Goal: Transaction & Acquisition: Purchase product/service

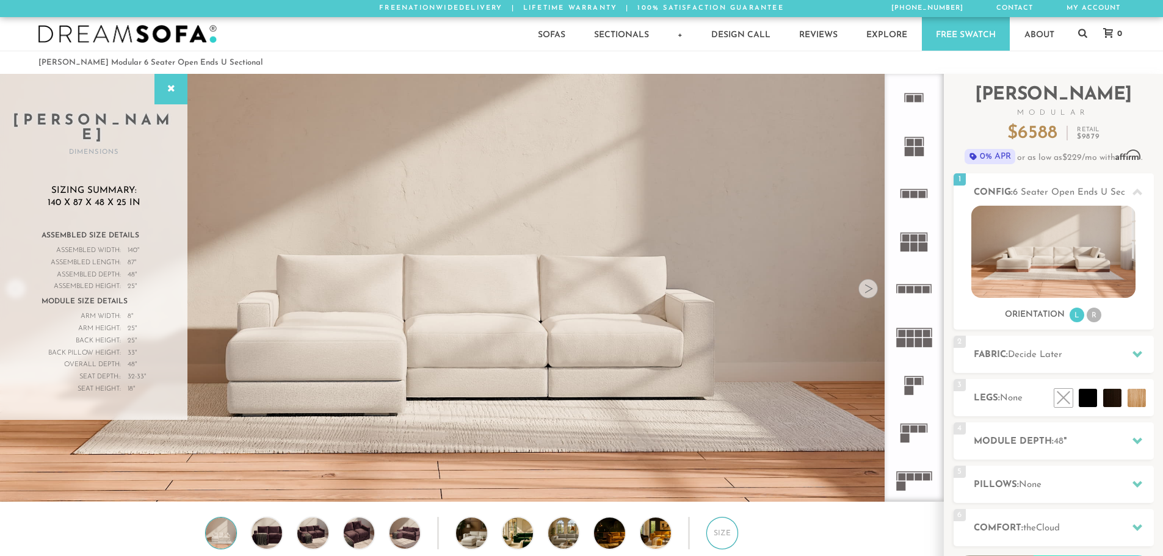
click at [713, 537] on div "Size" at bounding box center [722, 533] width 32 height 32
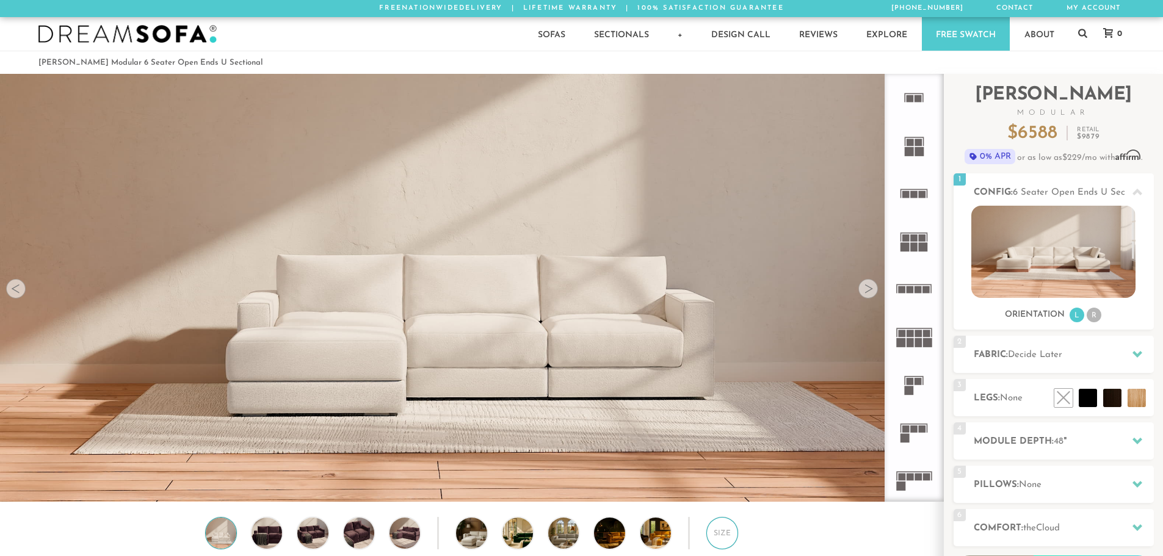
click at [713, 537] on div "Size" at bounding box center [722, 533] width 32 height 32
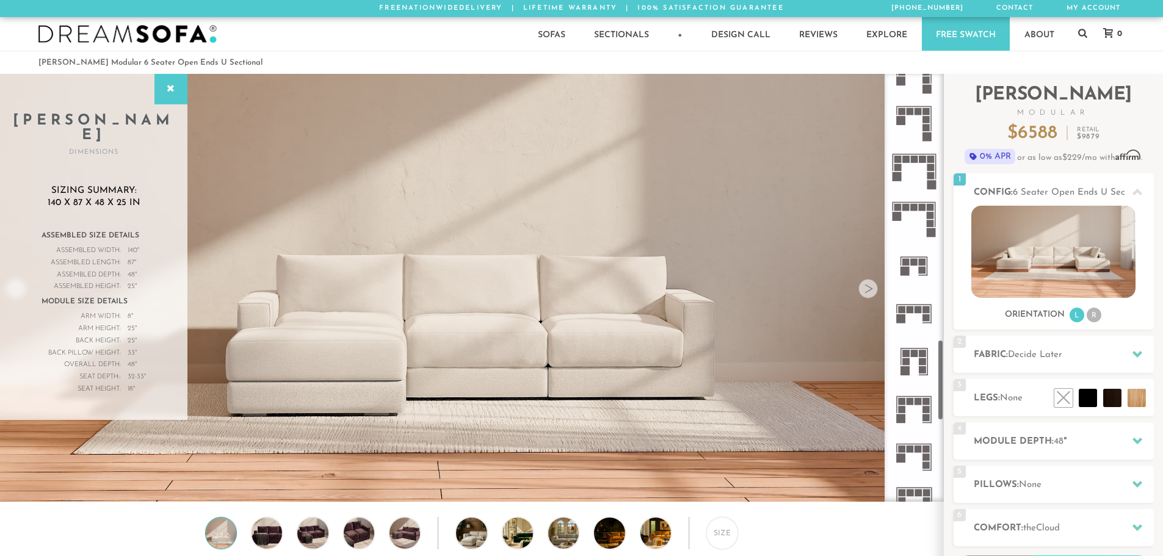
scroll to position [1418, 0]
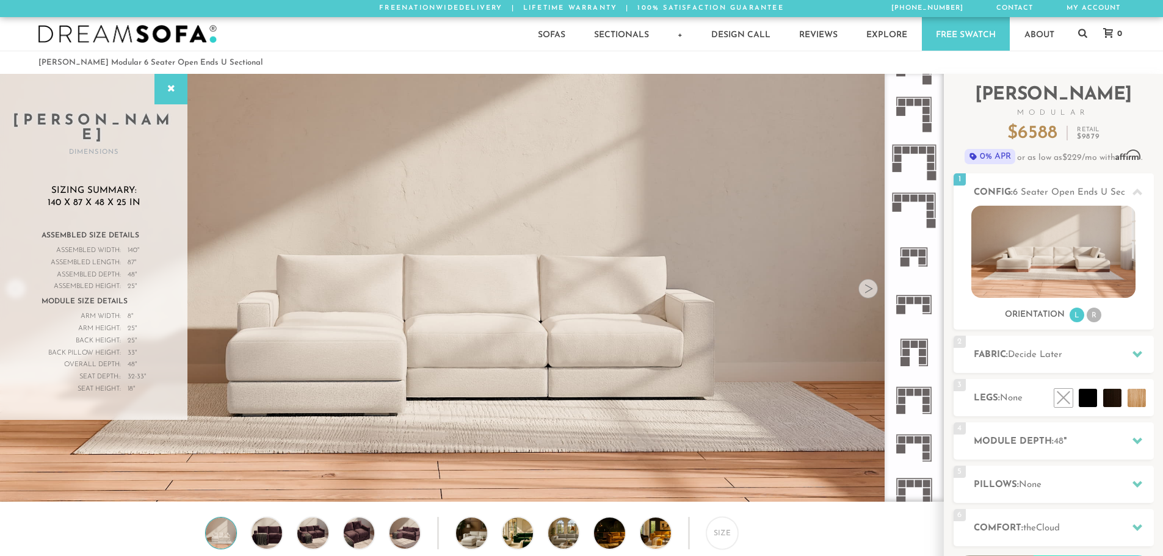
click at [915, 455] on icon at bounding box center [914, 448] width 48 height 48
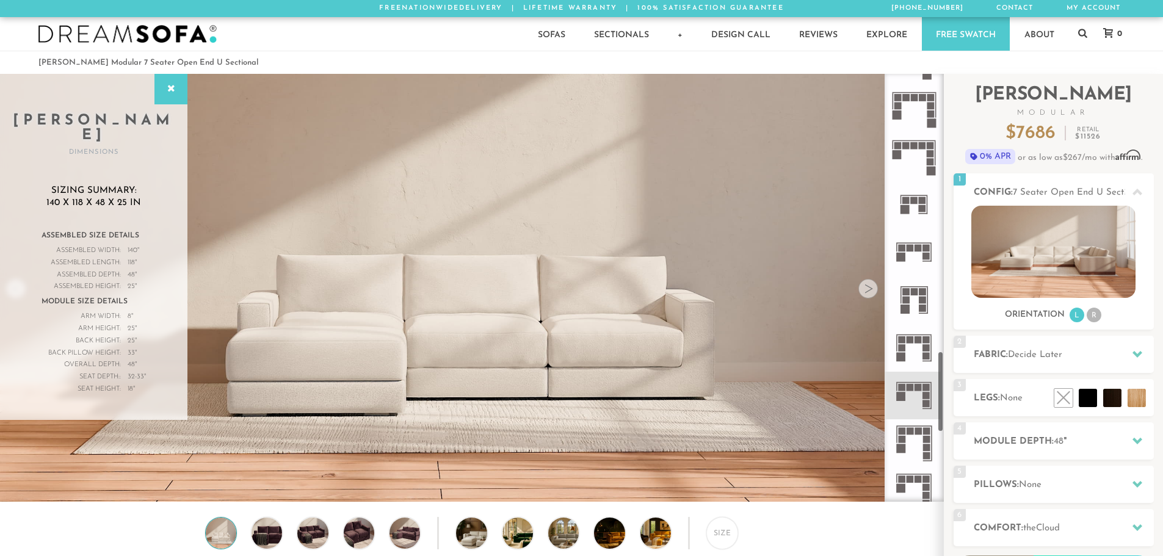
scroll to position [1480, 0]
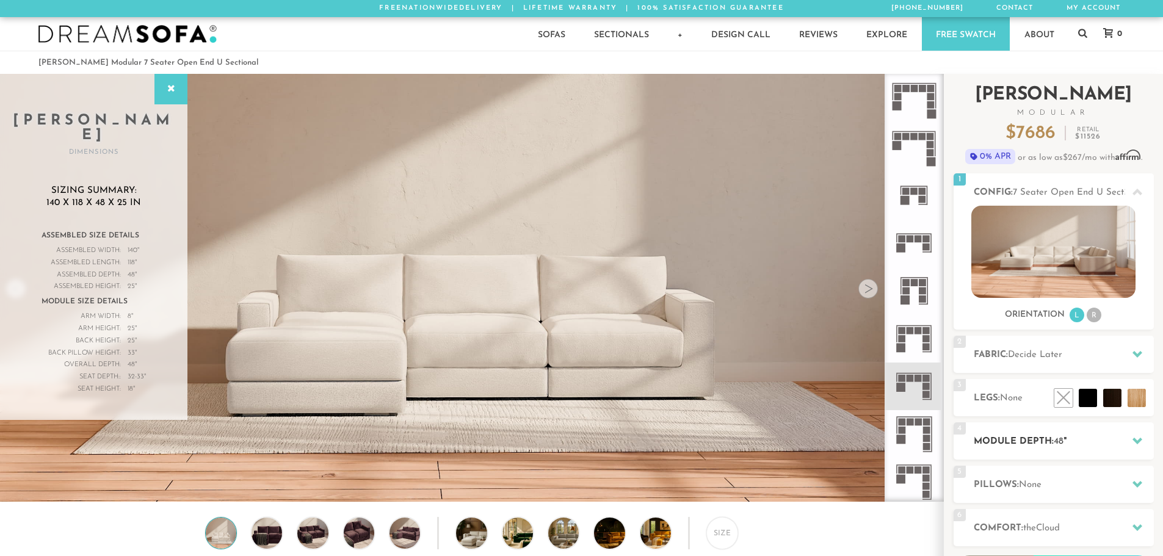
click at [1048, 445] on h2 "Module Depth: 48 "" at bounding box center [1064, 442] width 180 height 14
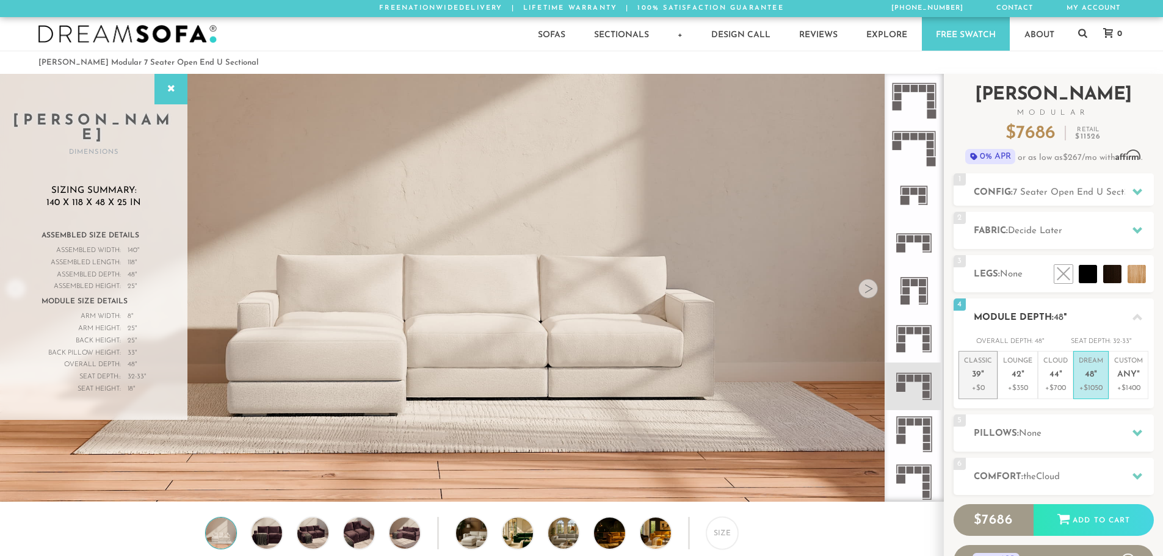
click at [981, 382] on p "Classic 39 "" at bounding box center [978, 370] width 28 height 26
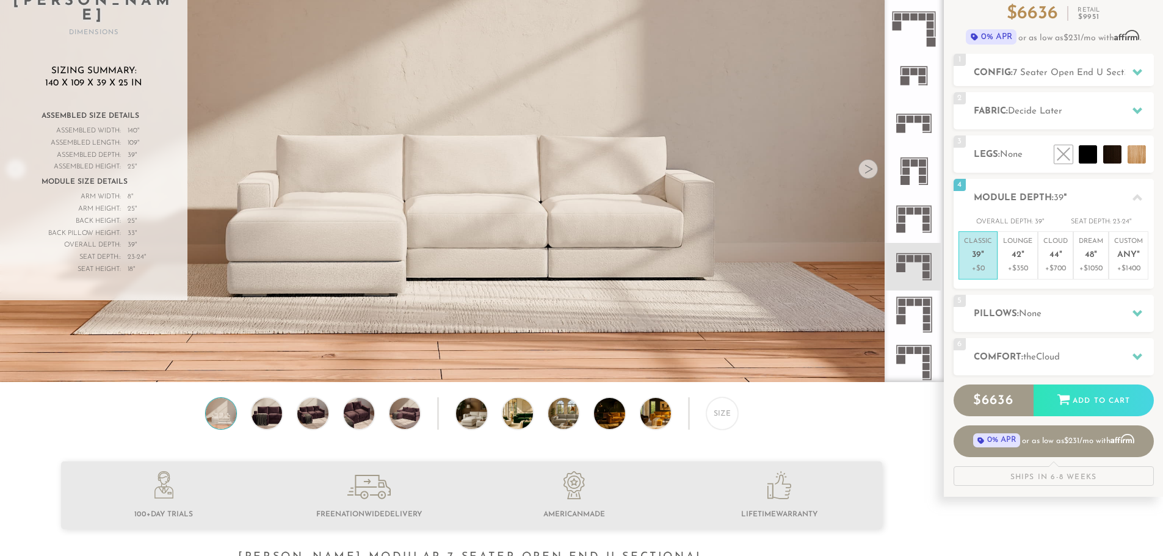
scroll to position [122, 0]
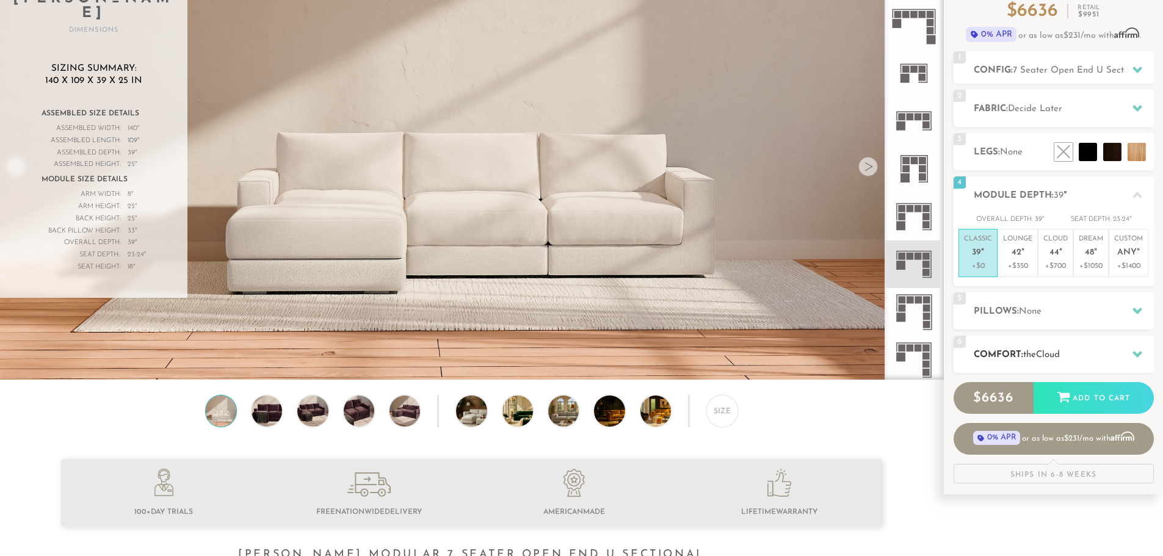
click at [1124, 350] on h2 "Comfort: the Cloud" at bounding box center [1064, 355] width 180 height 14
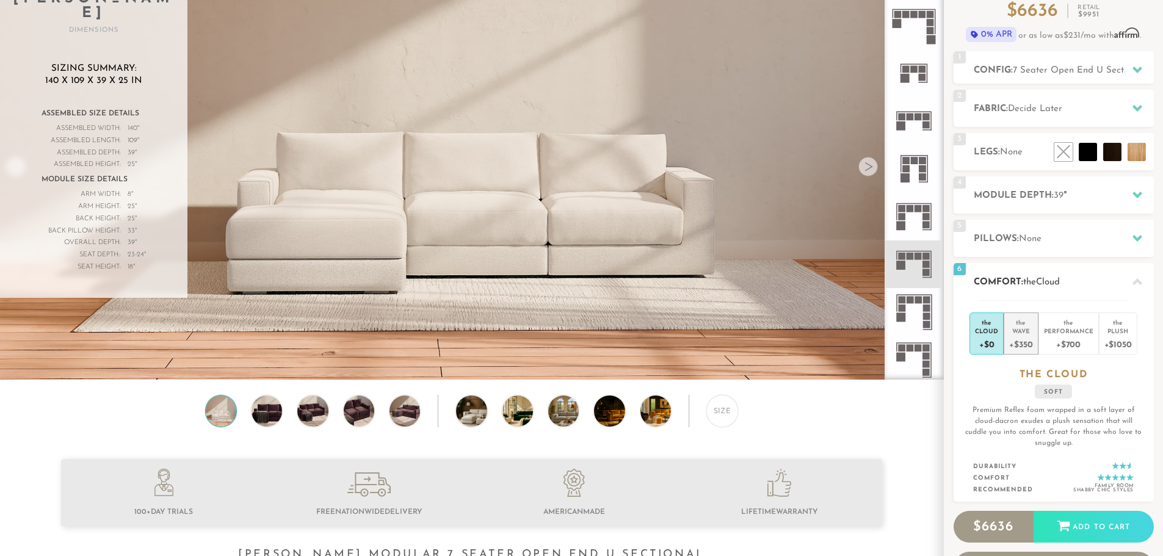
click at [1029, 339] on div "+$350" at bounding box center [1020, 344] width 23 height 18
click at [1036, 244] on h2 "Pillows: None" at bounding box center [1064, 239] width 180 height 14
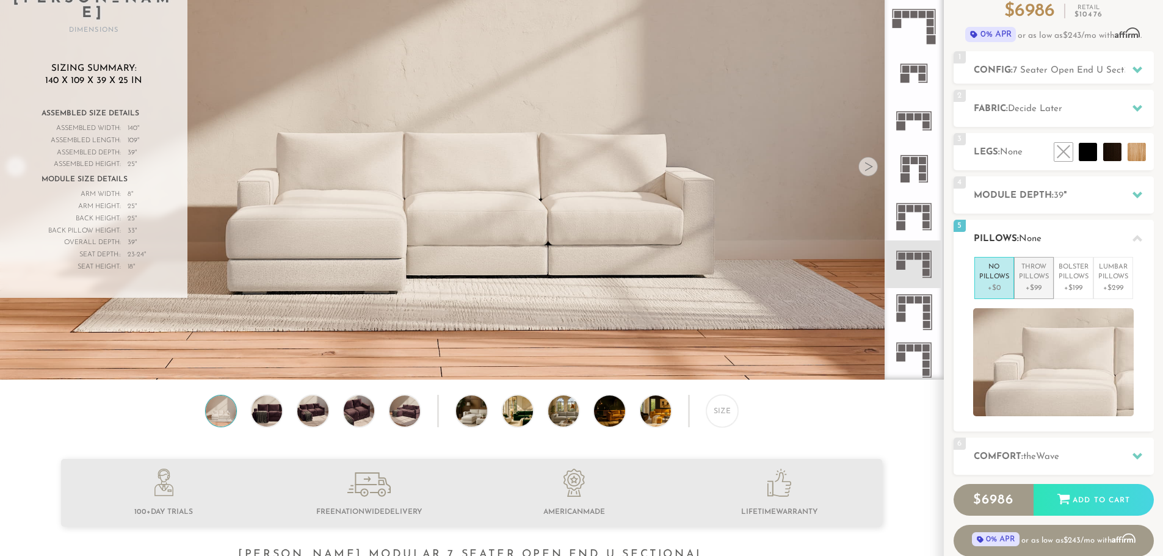
click at [1036, 283] on p "+$99" at bounding box center [1034, 288] width 30 height 11
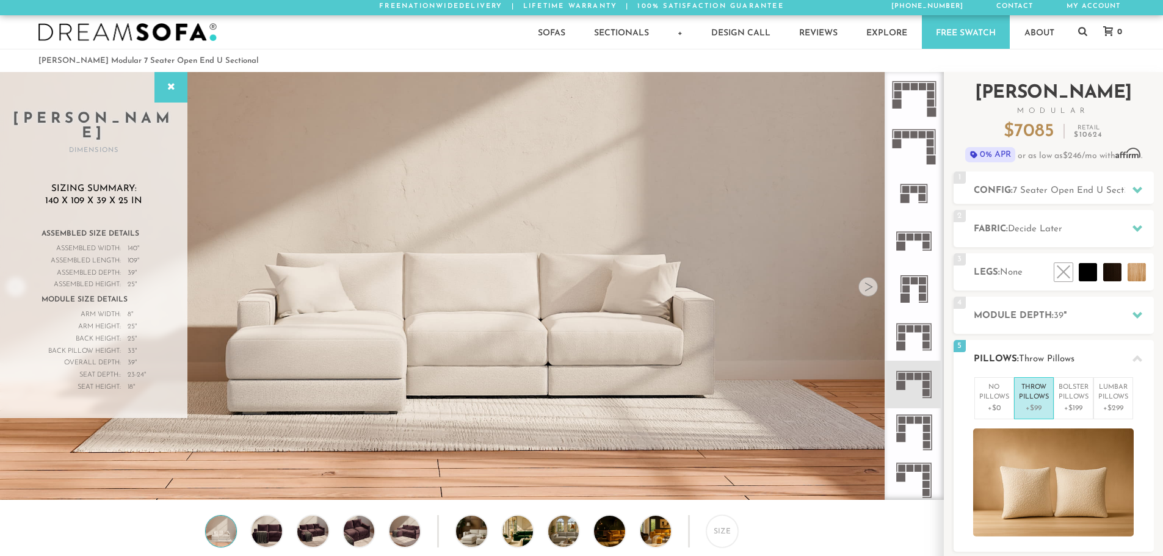
scroll to position [0, 0]
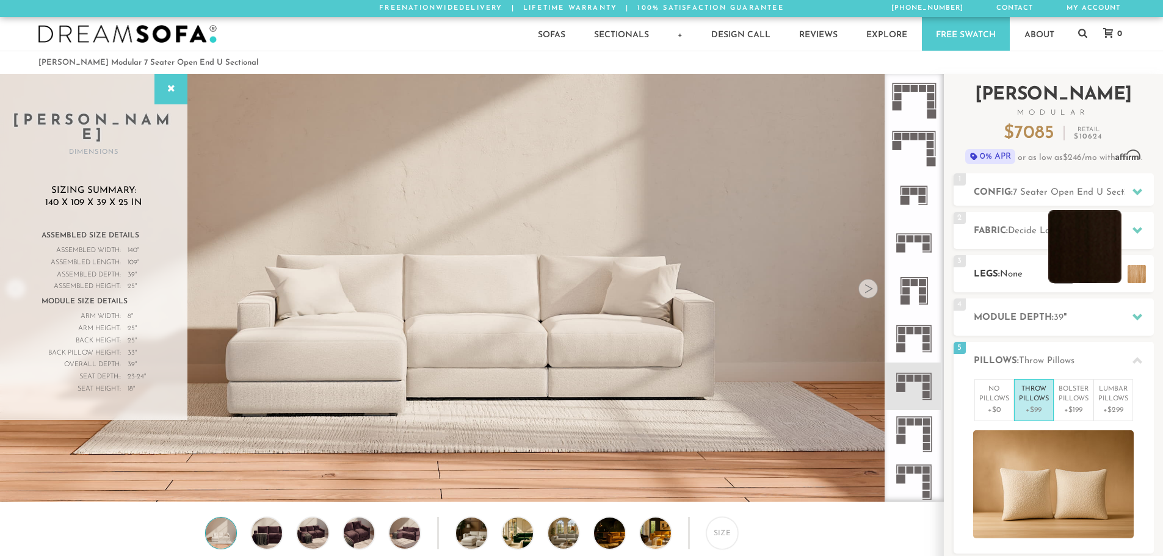
click at [1115, 269] on li at bounding box center [1084, 246] width 73 height 73
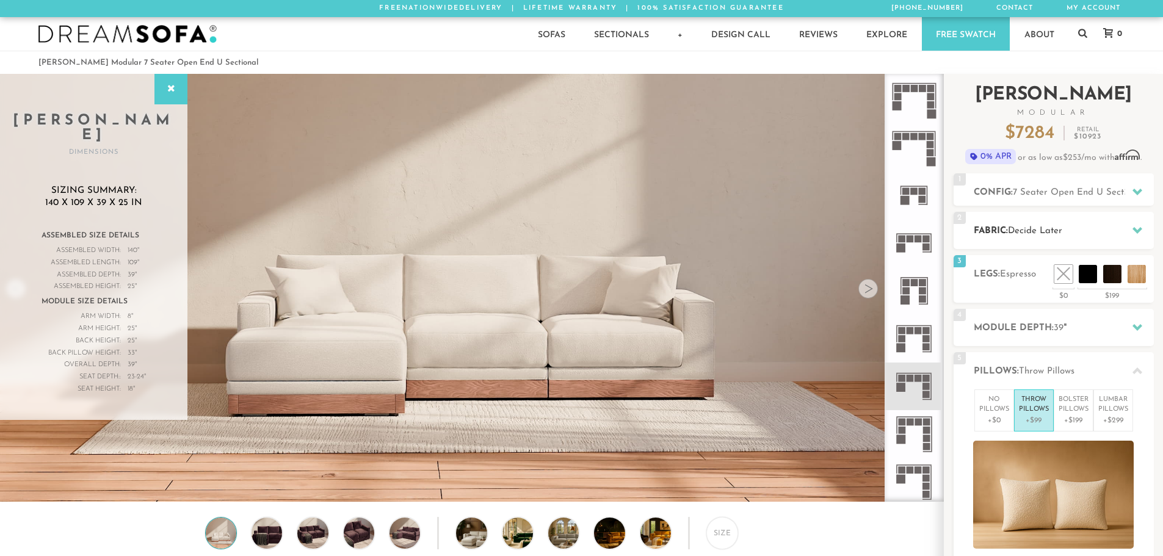
click at [1053, 217] on div "2 Fabric: Decide Later" at bounding box center [1054, 230] width 200 height 37
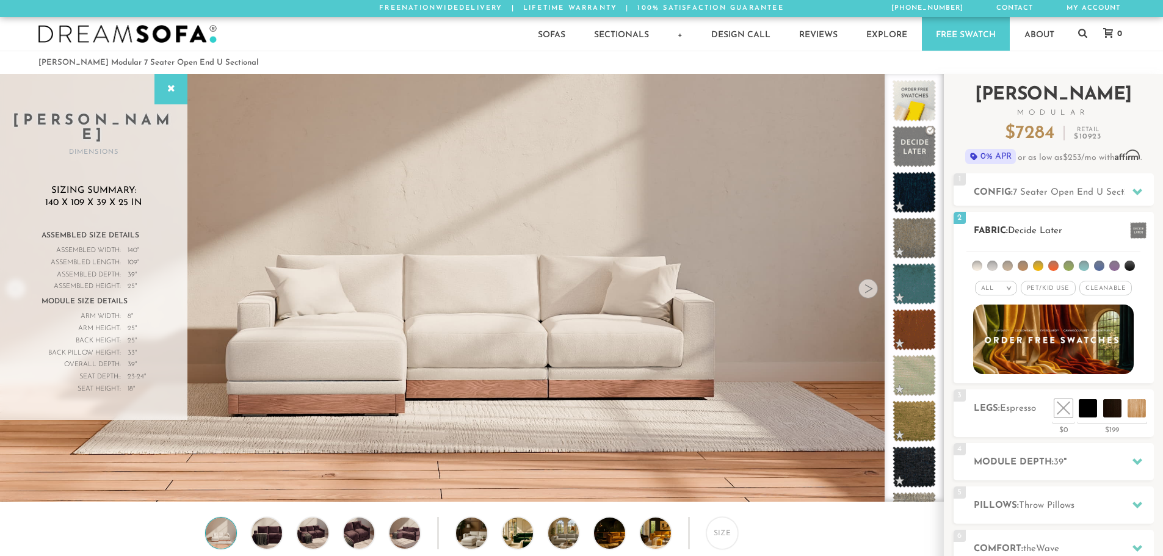
click at [1098, 264] on li at bounding box center [1099, 266] width 10 height 10
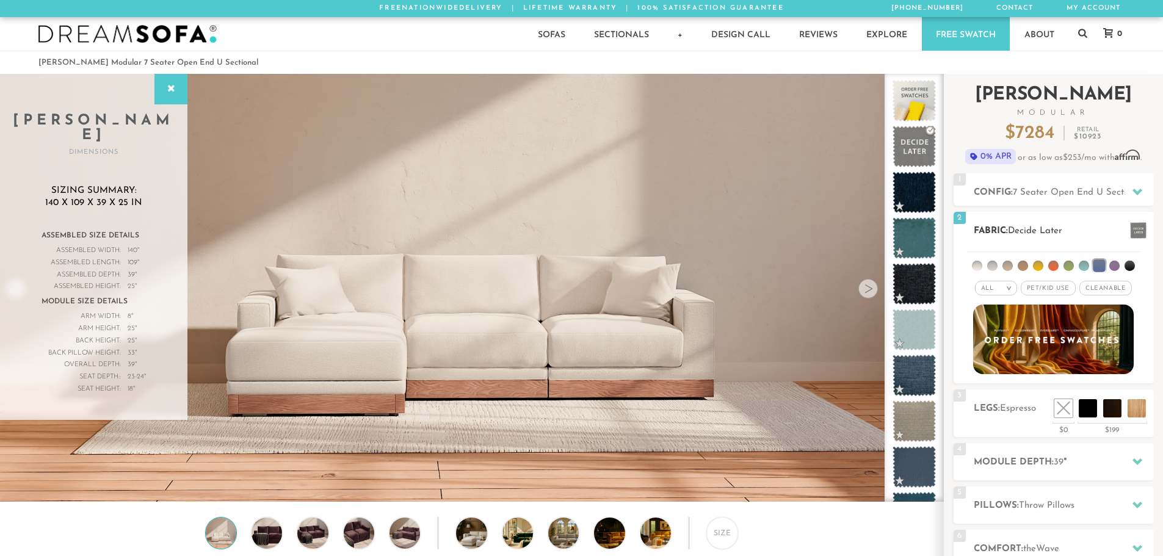
click at [1079, 264] on li at bounding box center [1084, 266] width 10 height 10
click at [1070, 266] on li at bounding box center [1069, 266] width 10 height 10
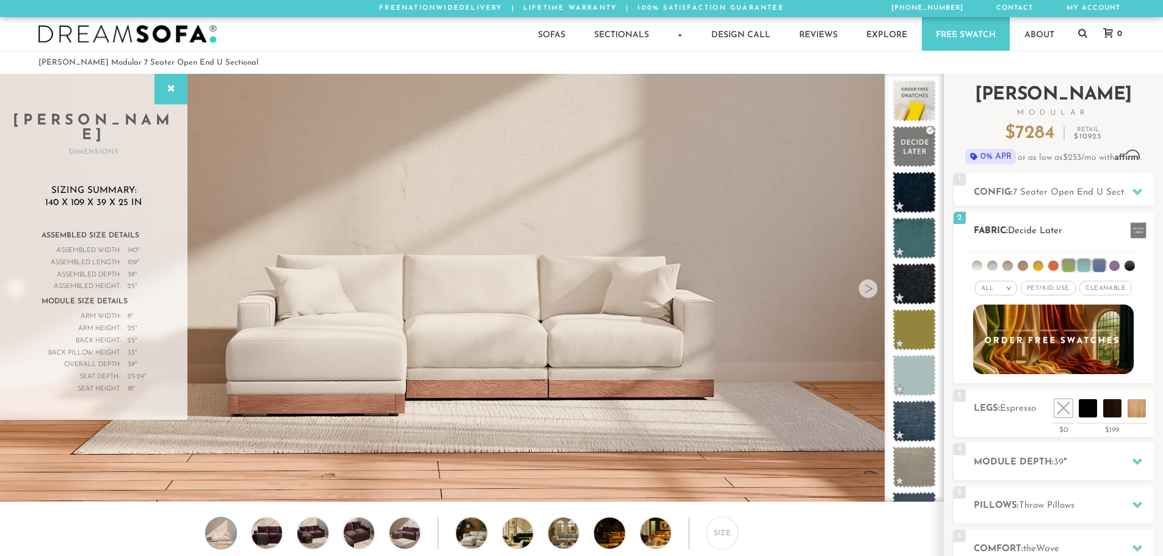
click at [1021, 267] on li at bounding box center [1023, 266] width 10 height 10
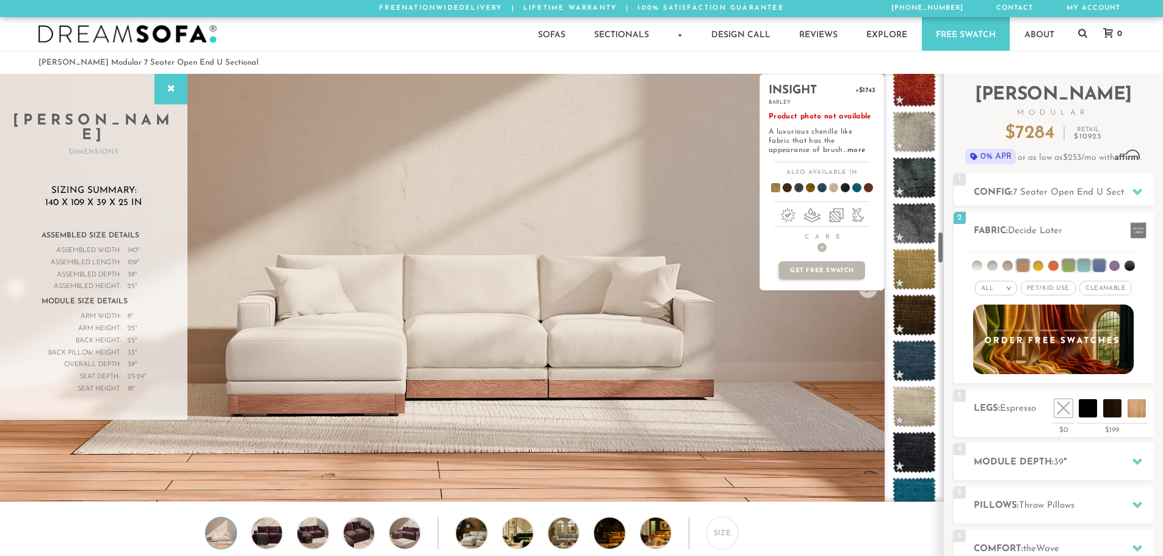
scroll to position [2076, 0]
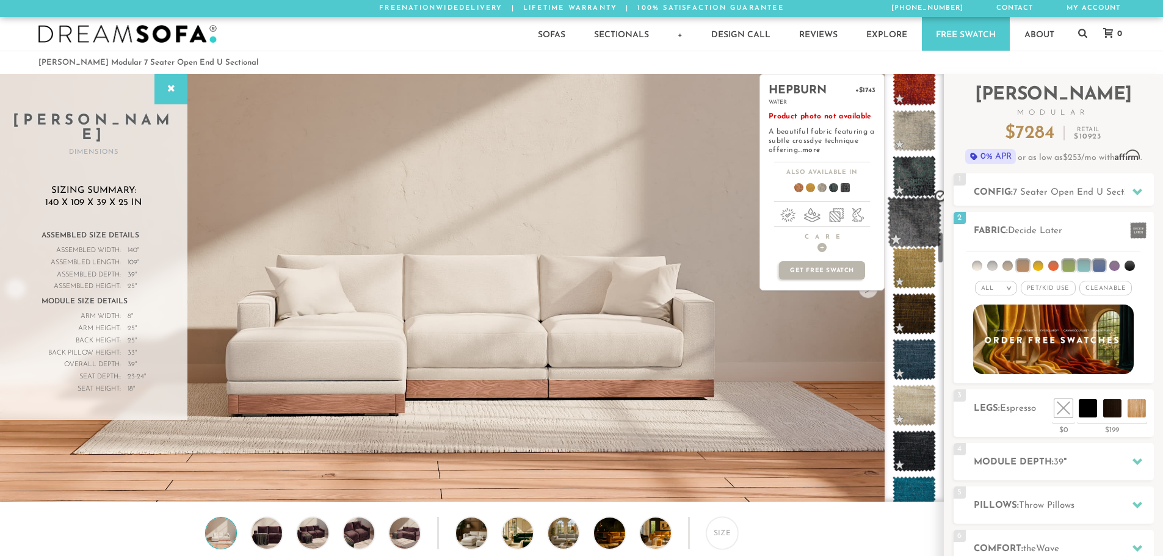
click at [927, 232] on span at bounding box center [914, 223] width 54 height 52
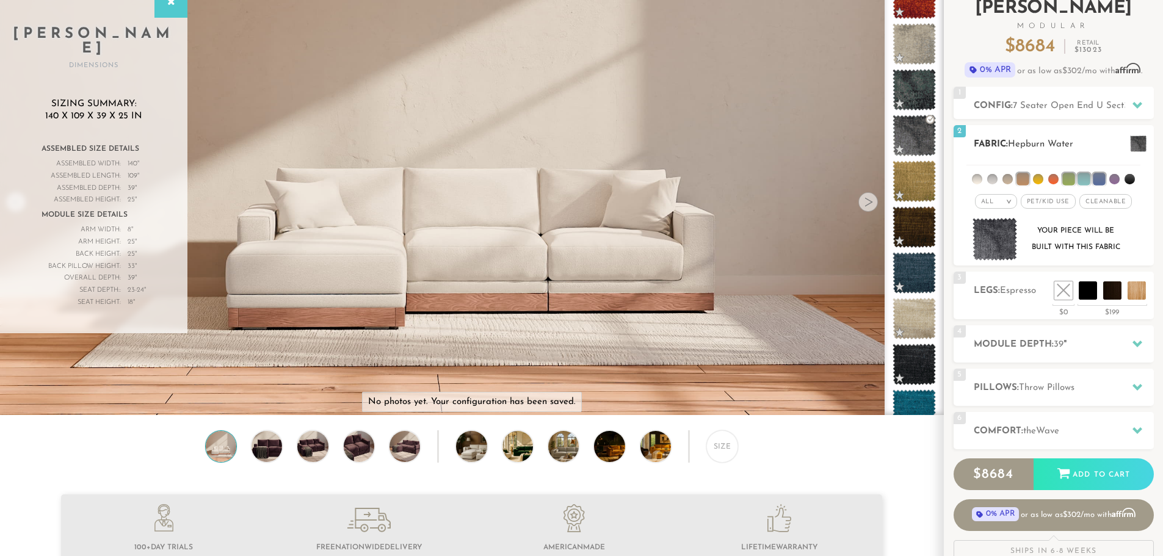
scroll to position [0, 0]
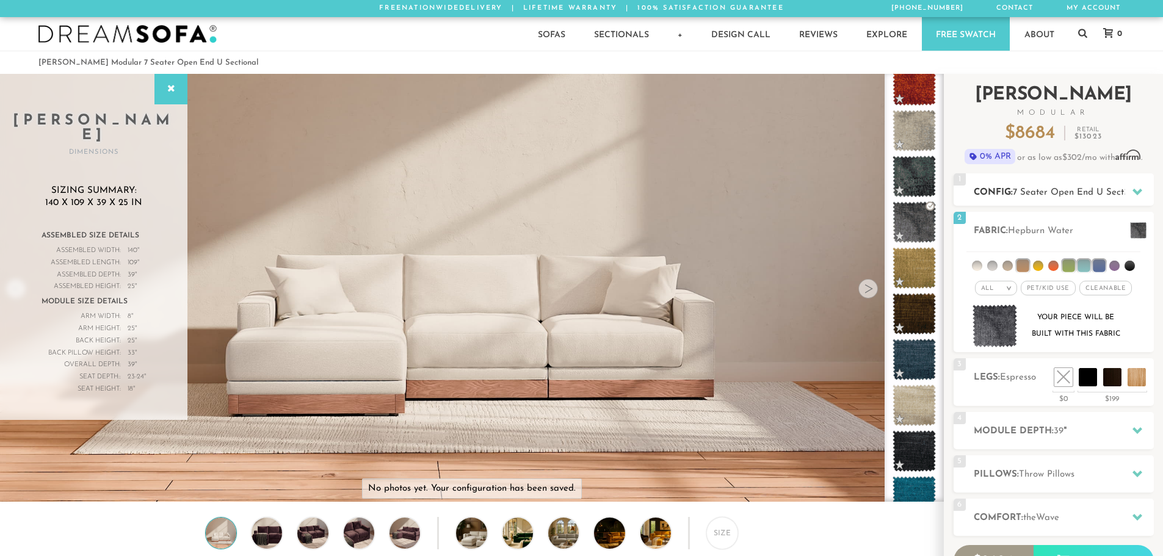
click at [1074, 188] on span "7 Seater Open End U Sectional" at bounding box center [1078, 192] width 131 height 9
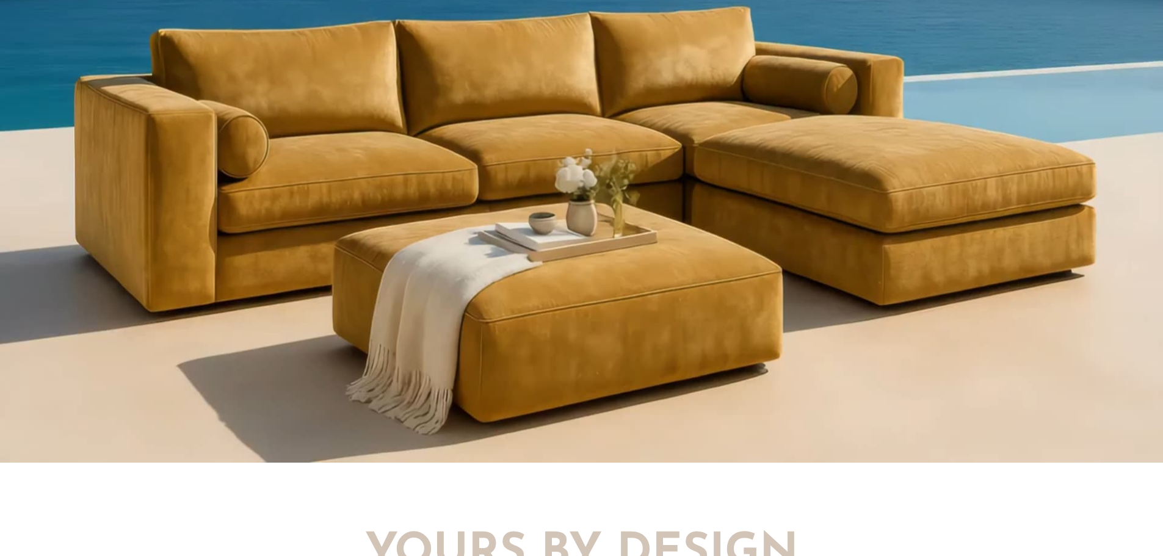
scroll to position [1335, 0]
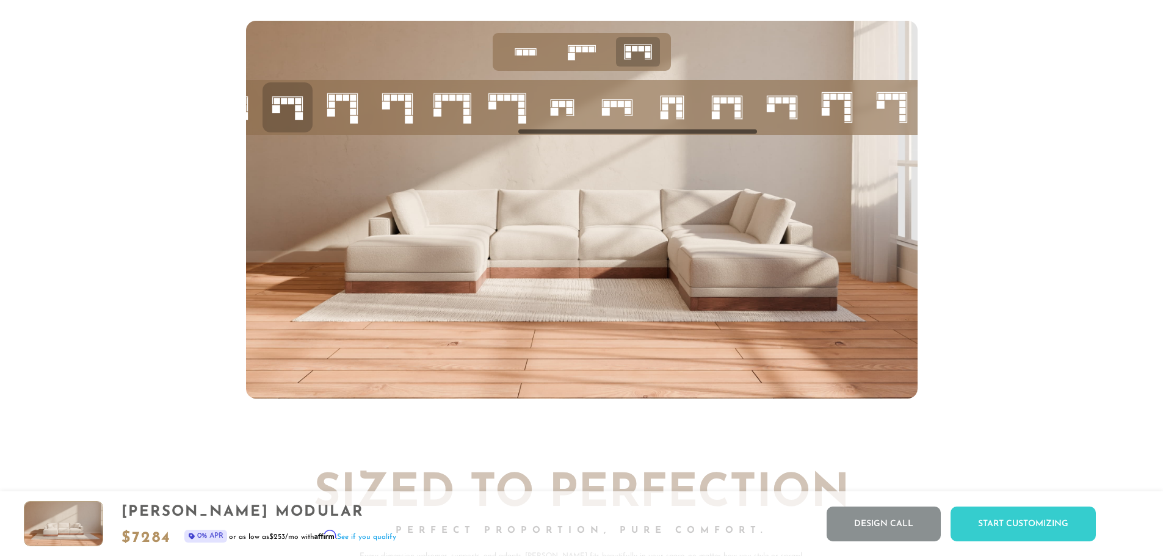
scroll to position [13244, 0]
